Goal: Check status: Check status

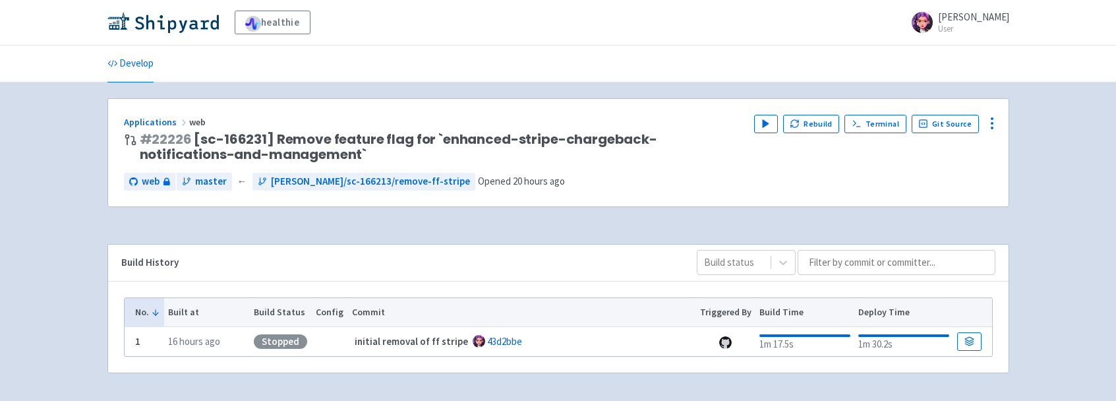
click at [399, 83] on div "healthie [PERSON_NAME]-h User Profile Sign out Develop" at bounding box center [558, 202] width 1116 height 405
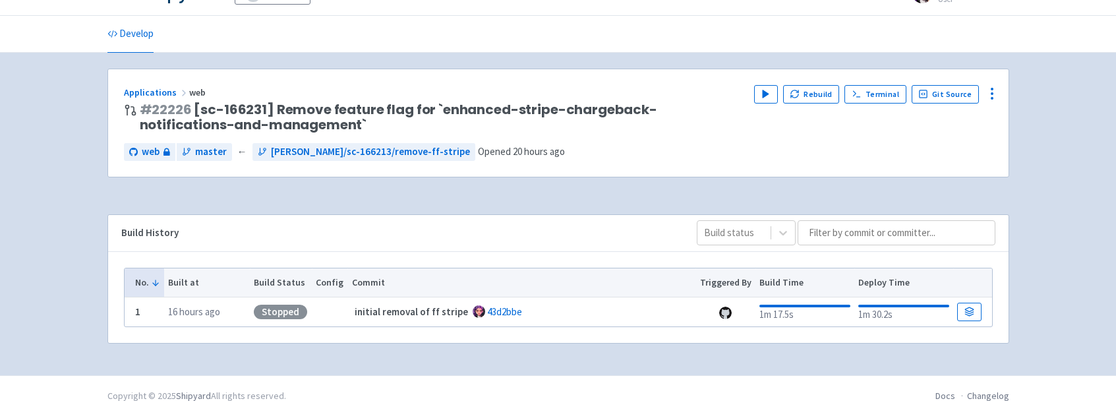
scroll to position [32, 0]
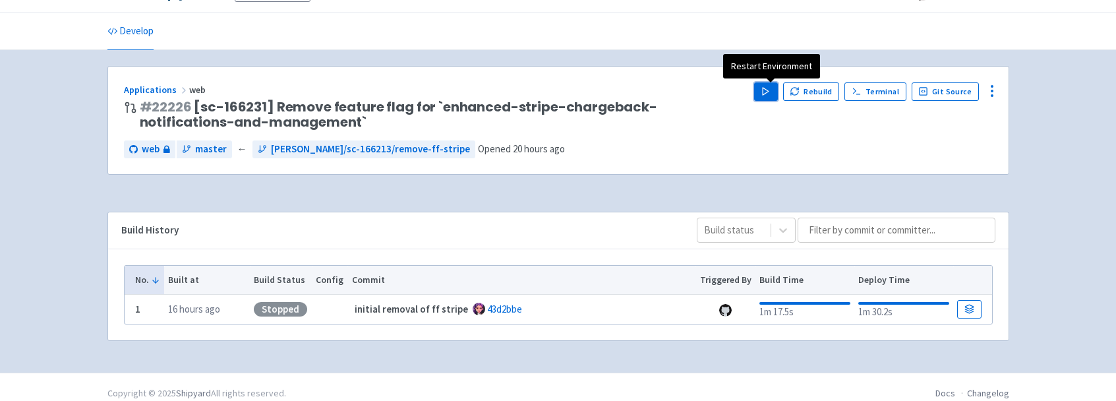
click at [761, 98] on button "Play" at bounding box center [766, 91] width 24 height 18
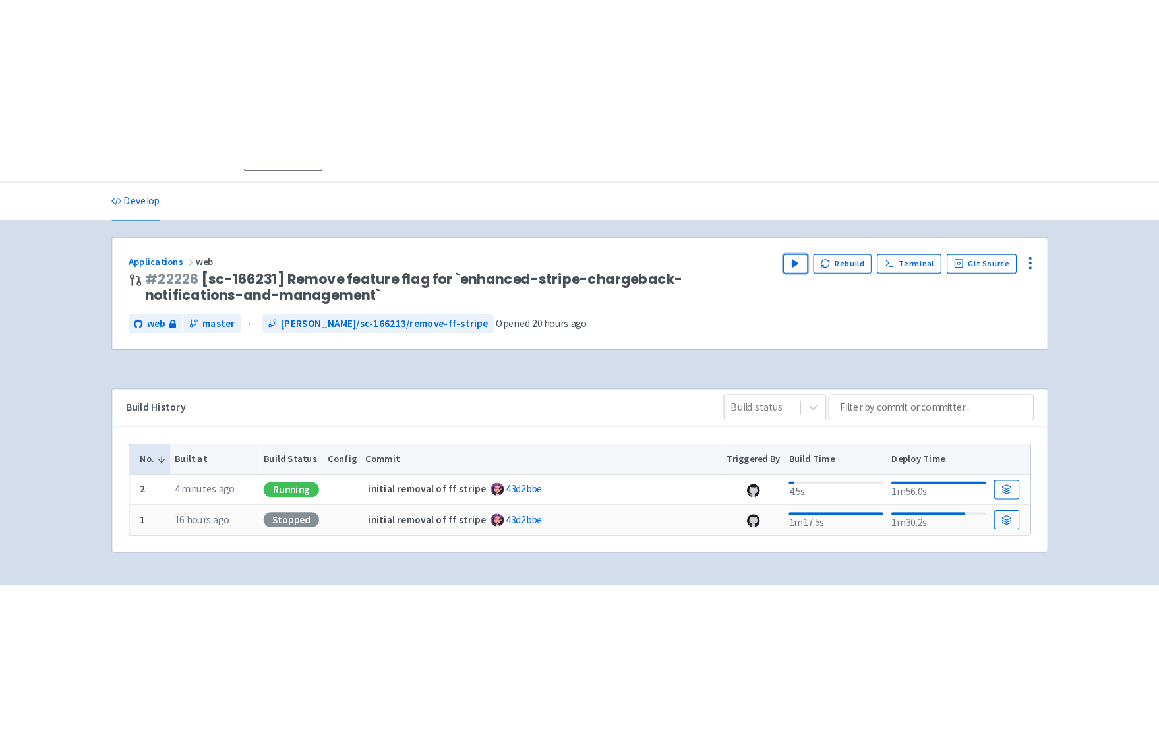
scroll to position [0, 0]
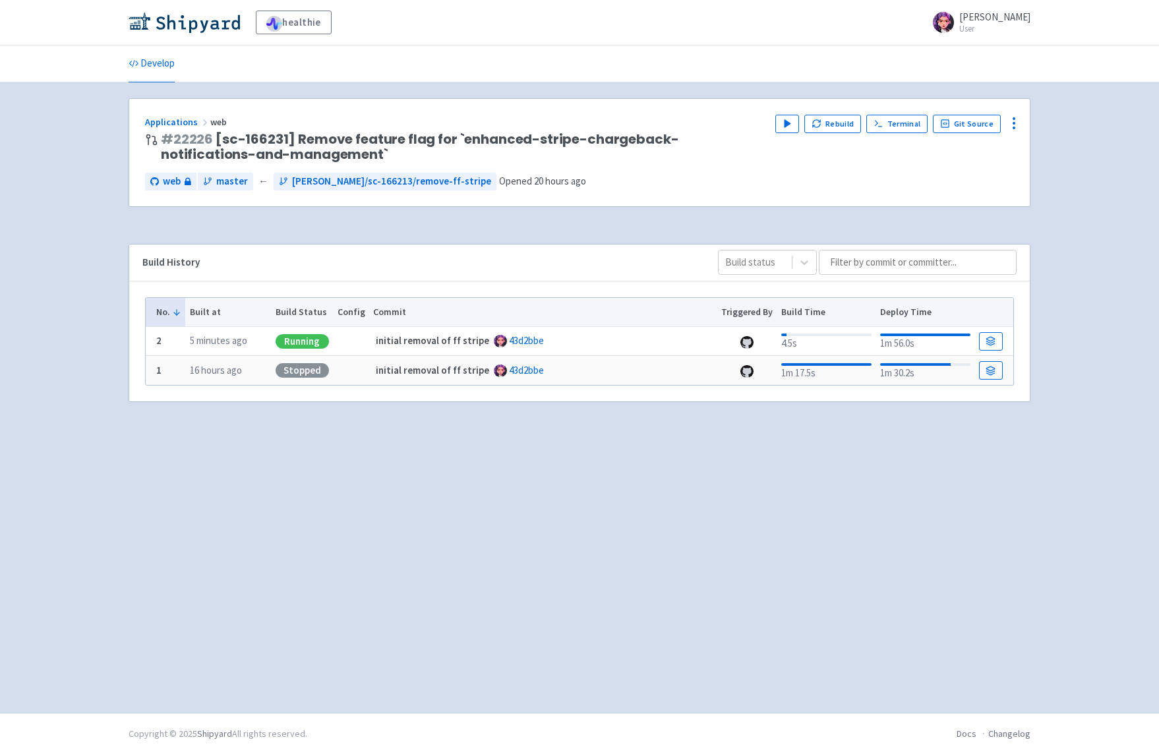
click at [689, 73] on ul "Develop" at bounding box center [580, 63] width 918 height 36
